Goal: Navigation & Orientation: Find specific page/section

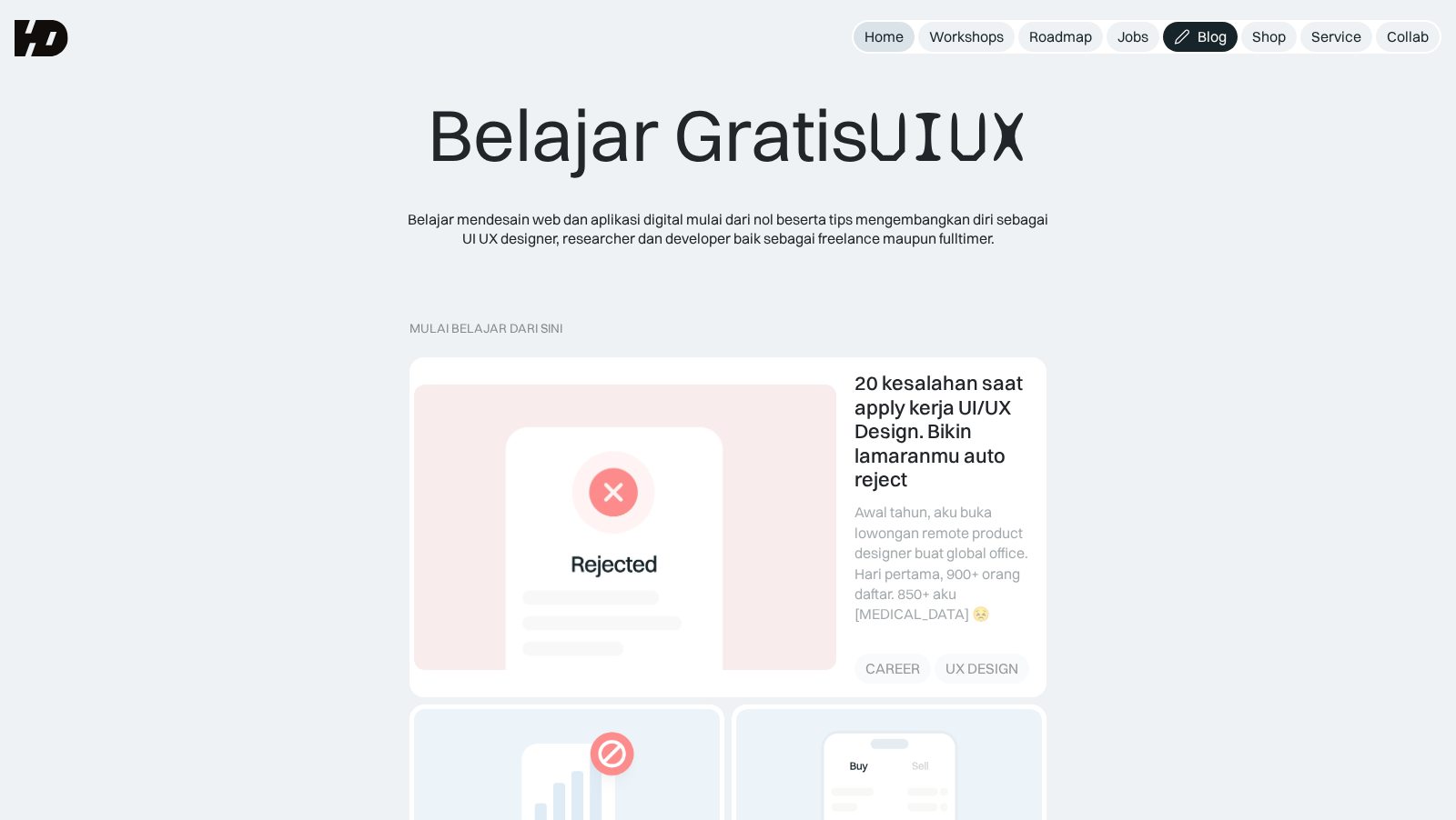
click at [889, 32] on div "Home" at bounding box center [884, 37] width 40 height 19
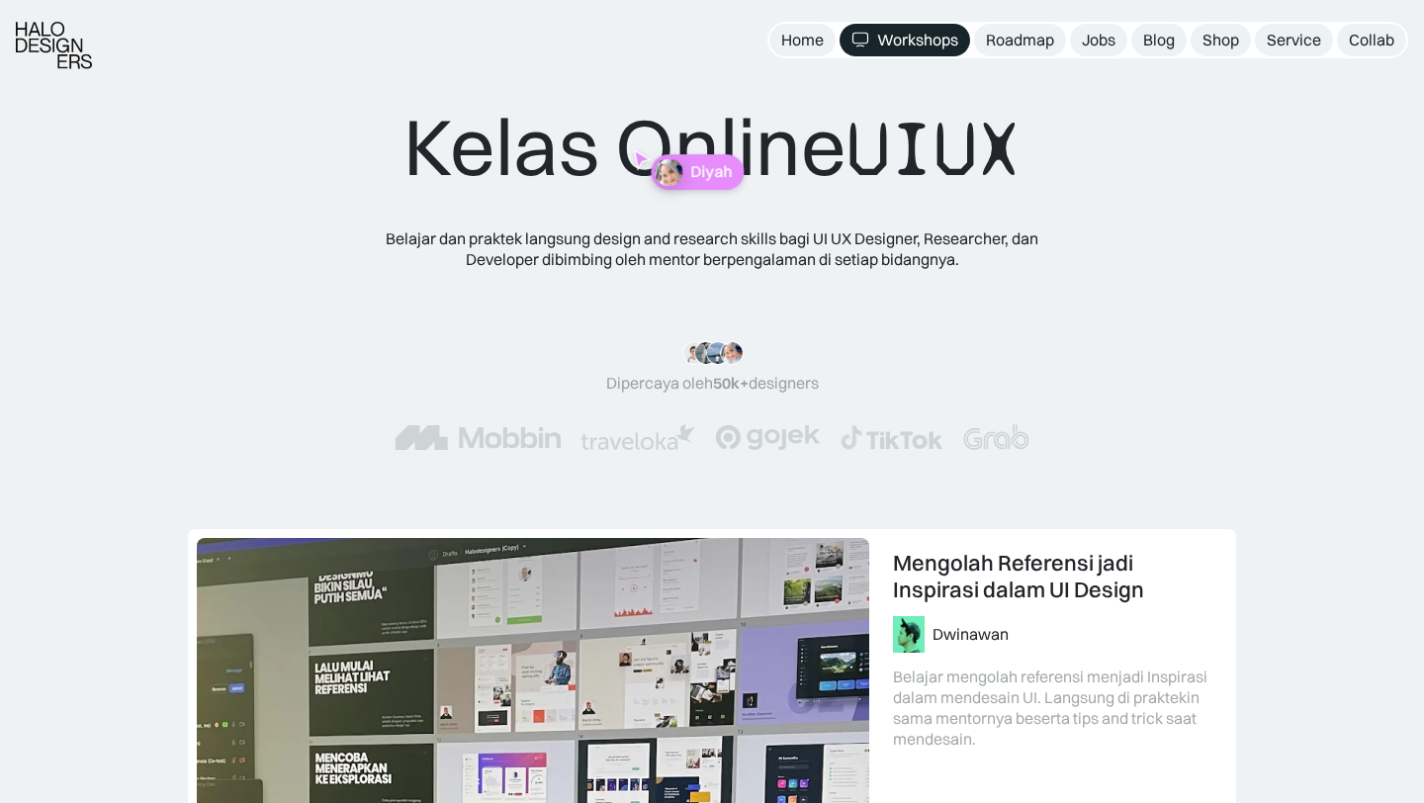
scroll to position [1338, 0]
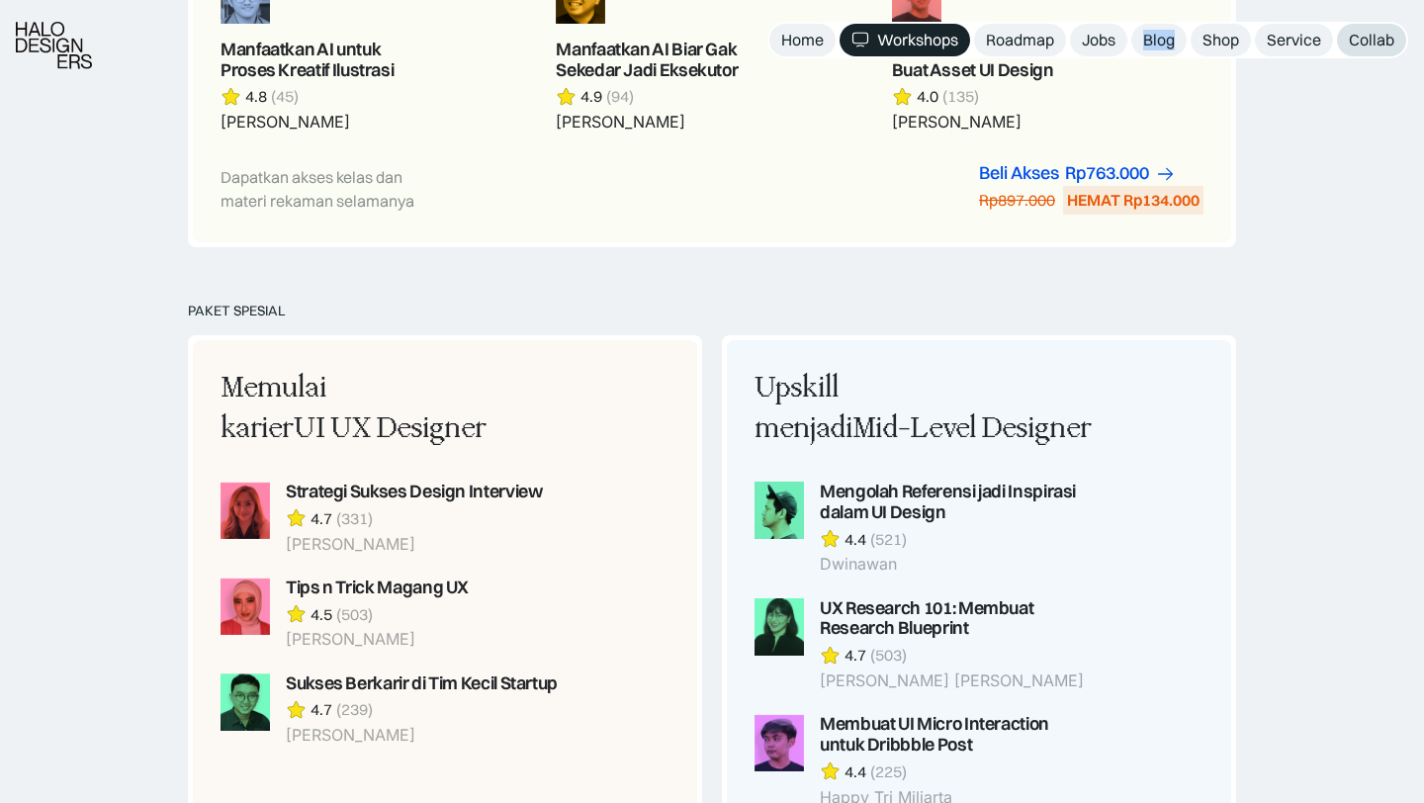
click at [1371, 33] on div "Collab" at bounding box center [1372, 40] width 46 height 21
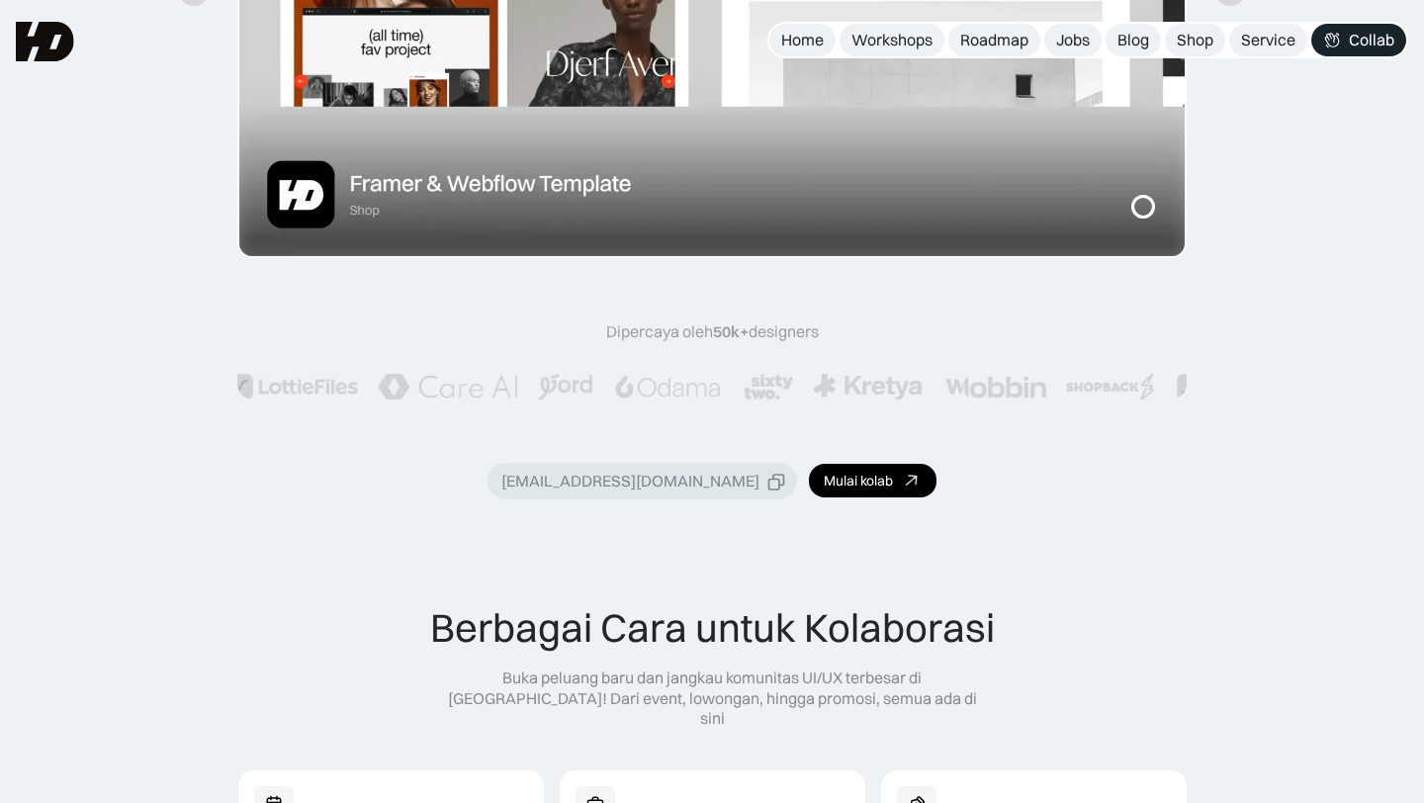
scroll to position [614, 0]
